Goal: Obtain resource: Download file/media

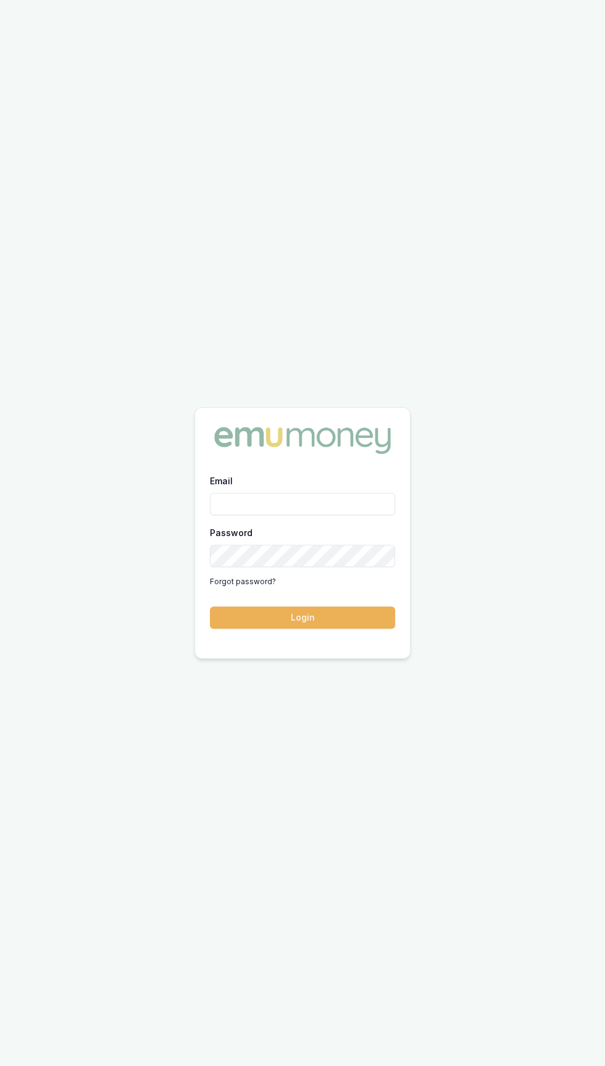
click at [232, 515] on input "Email" at bounding box center [302, 504] width 185 height 22
type input "[EMAIL_ADDRESS][DOMAIN_NAME]"
click at [210, 606] on button "Login" at bounding box center [302, 617] width 185 height 22
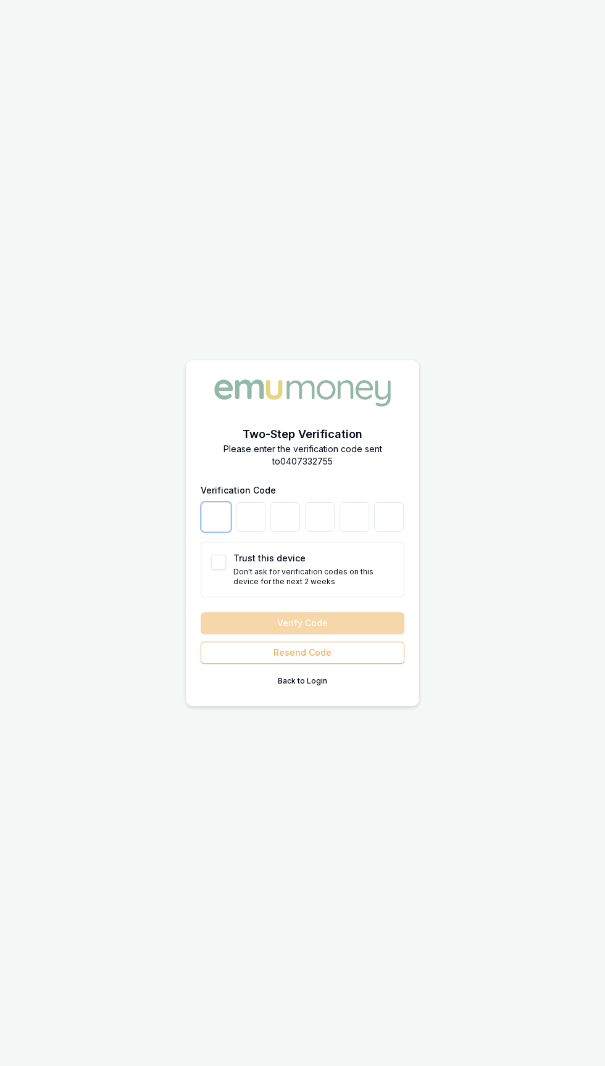
click at [229, 532] on input "number" at bounding box center [216, 517] width 30 height 30
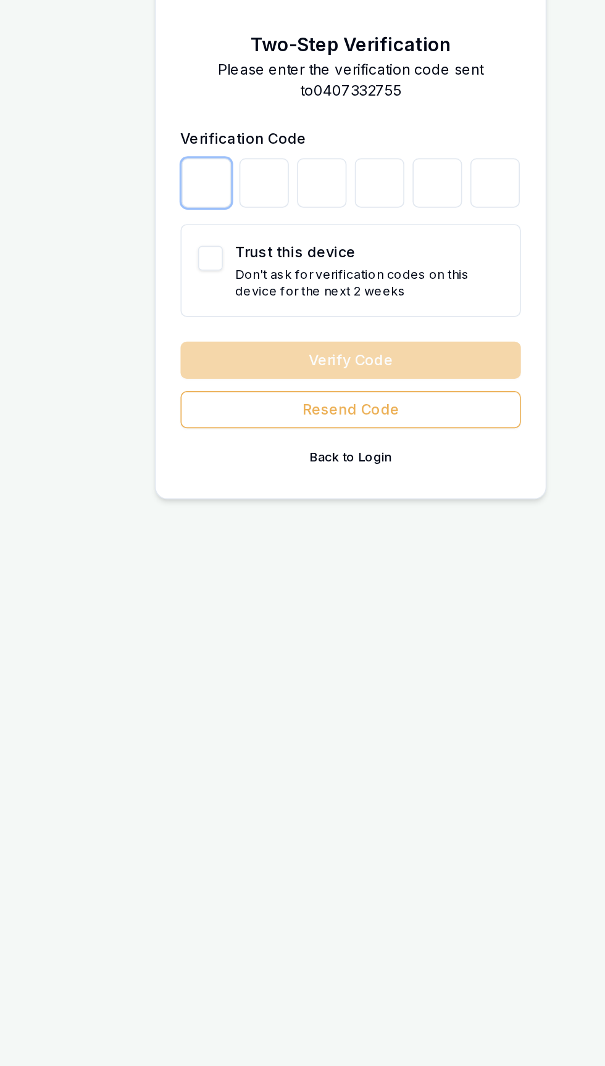
type input "1"
type input "4"
type input "5"
type input "0"
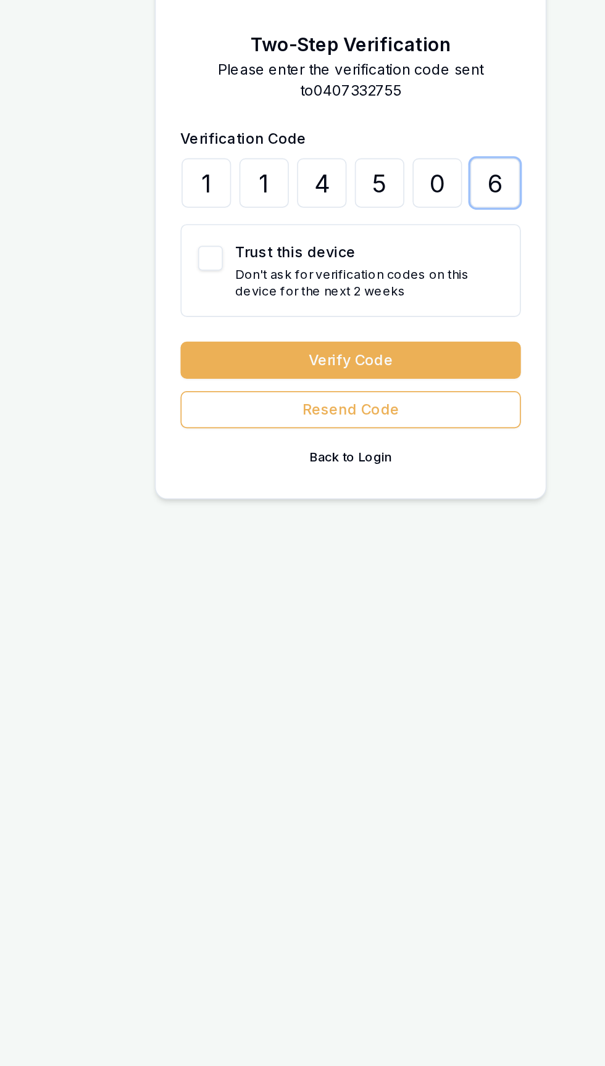
type input "6"
click at [212, 569] on button "Trust this device" at bounding box center [218, 562] width 15 height 15
checkbox input "true"
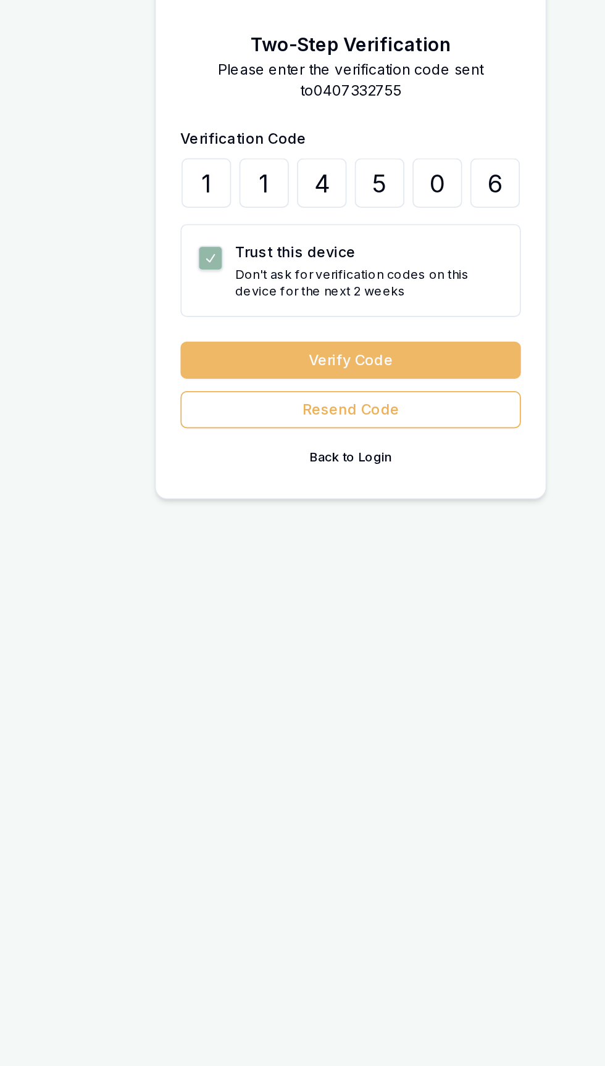
click at [228, 634] on button "Verify Code" at bounding box center [302, 623] width 204 height 22
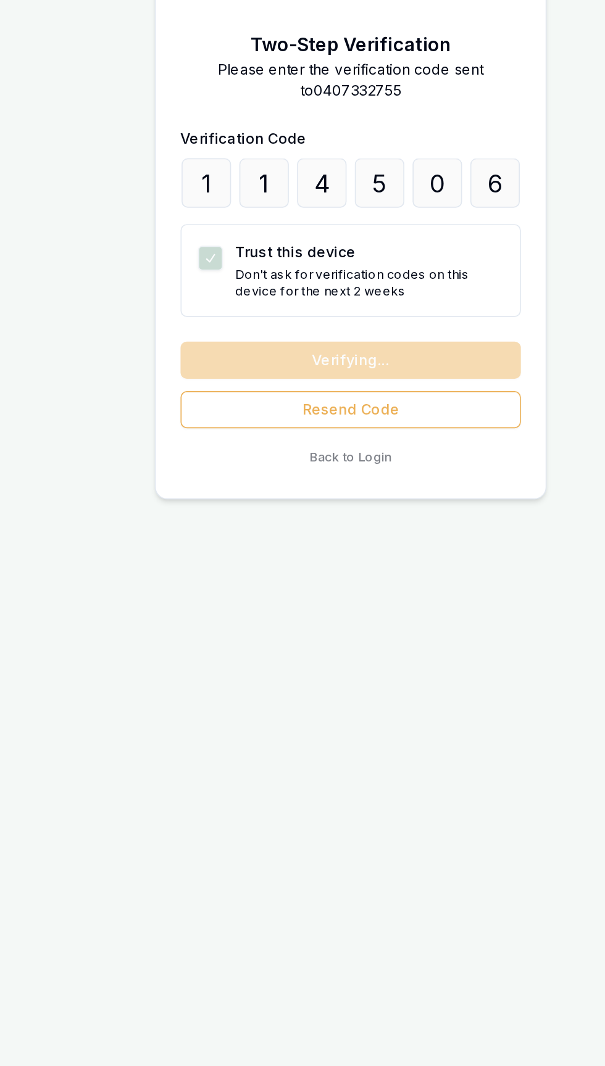
scroll to position [22, 0]
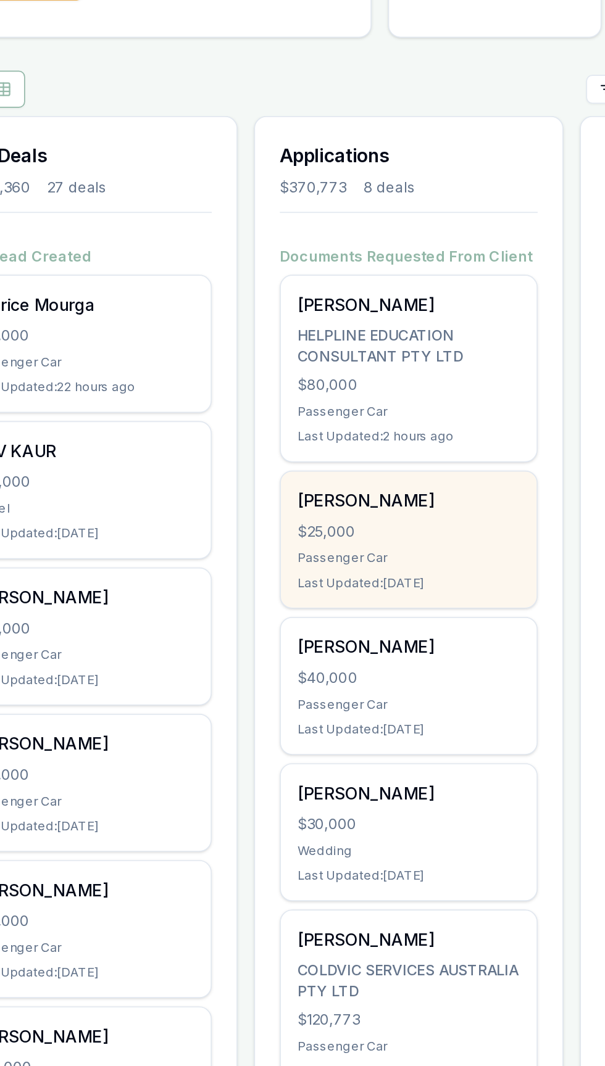
click at [287, 438] on div "[PERSON_NAME] $25,000 Passenger Car Last Updated: [DATE]" at bounding box center [336, 434] width 153 height 81
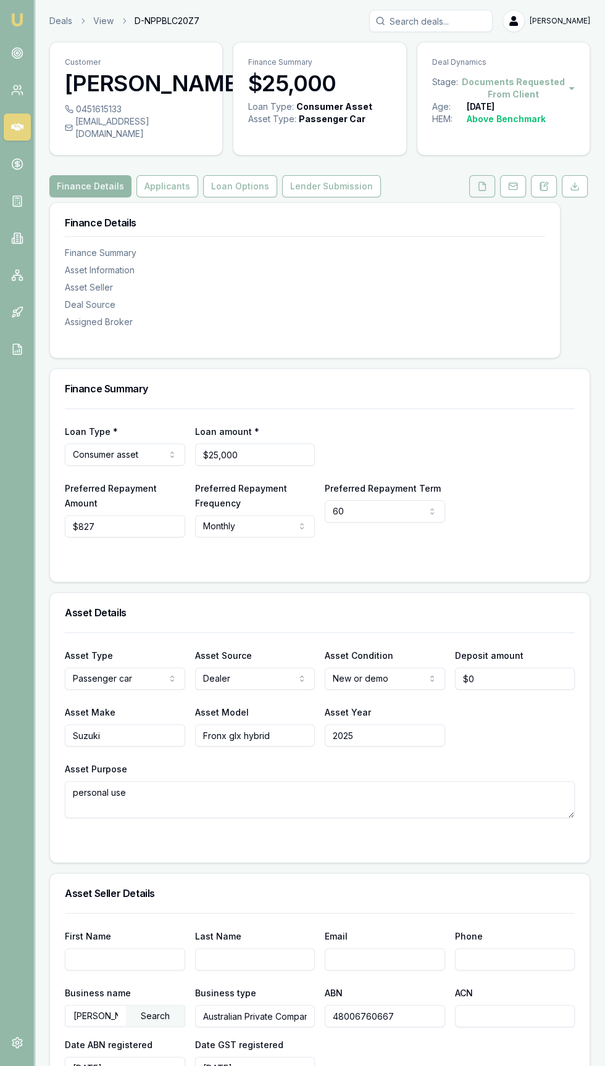
click at [482, 191] on icon at bounding box center [482, 186] width 10 height 10
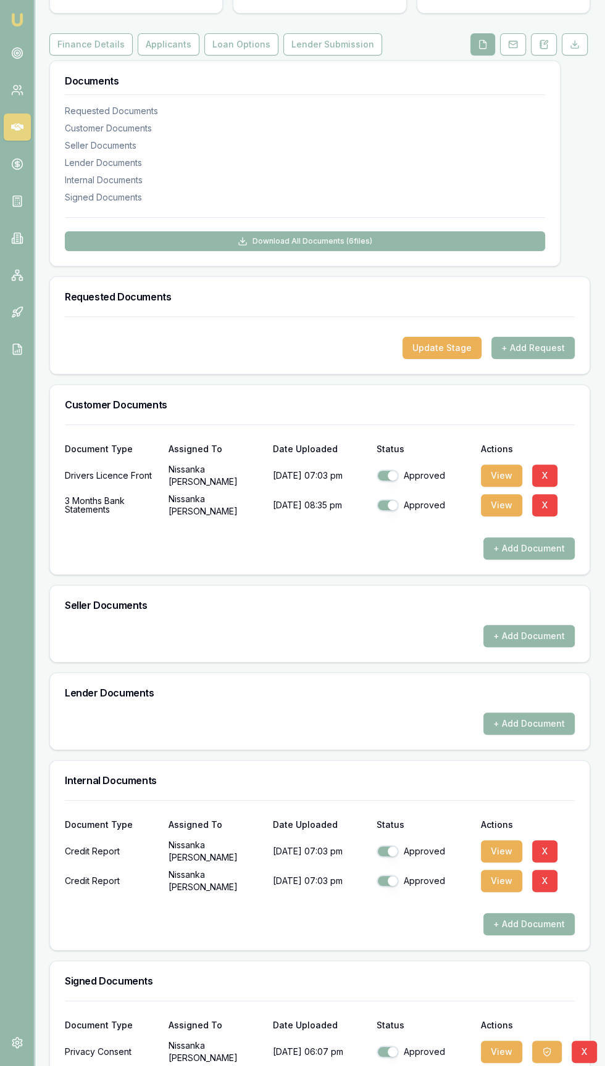
scroll to position [142, 0]
click at [500, 516] on button "View" at bounding box center [501, 505] width 41 height 22
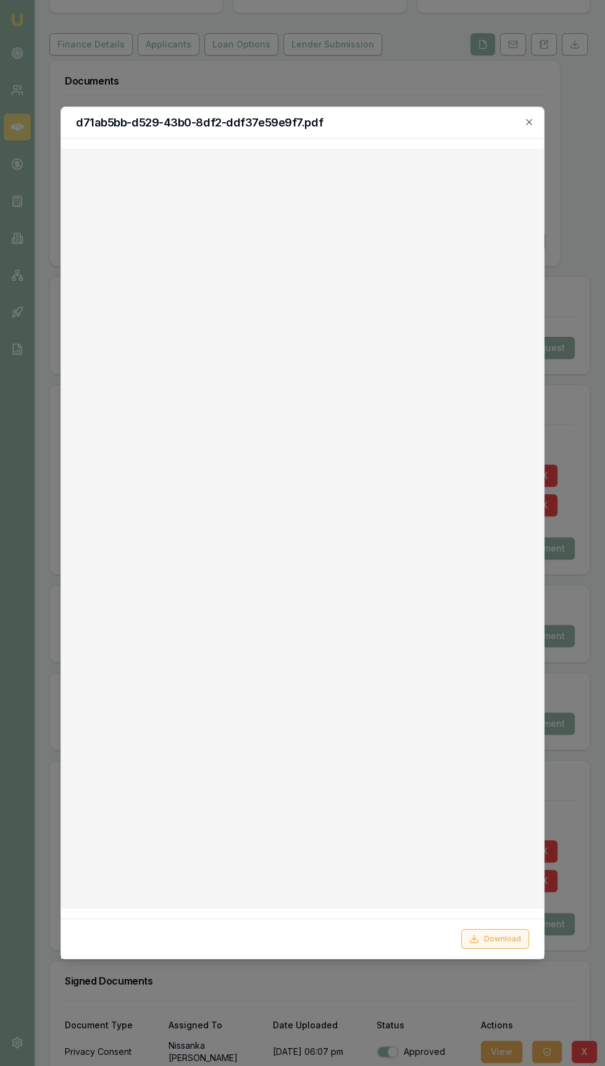
click at [497, 949] on button "Download" at bounding box center [495, 939] width 68 height 20
